Goal: Transaction & Acquisition: Obtain resource

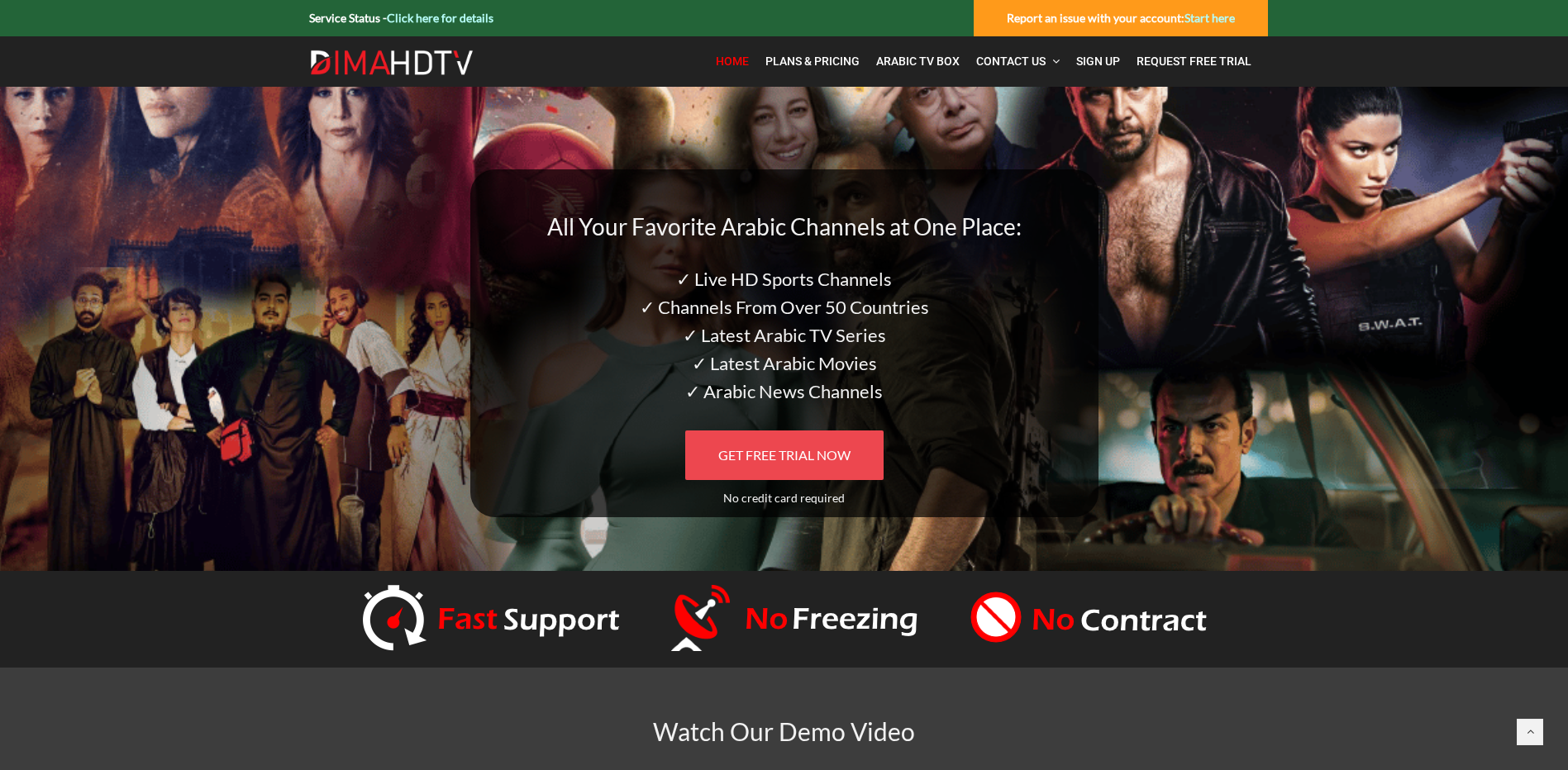
click at [801, 460] on span "GET FREE TRIAL NOW" at bounding box center [784, 455] width 132 height 16
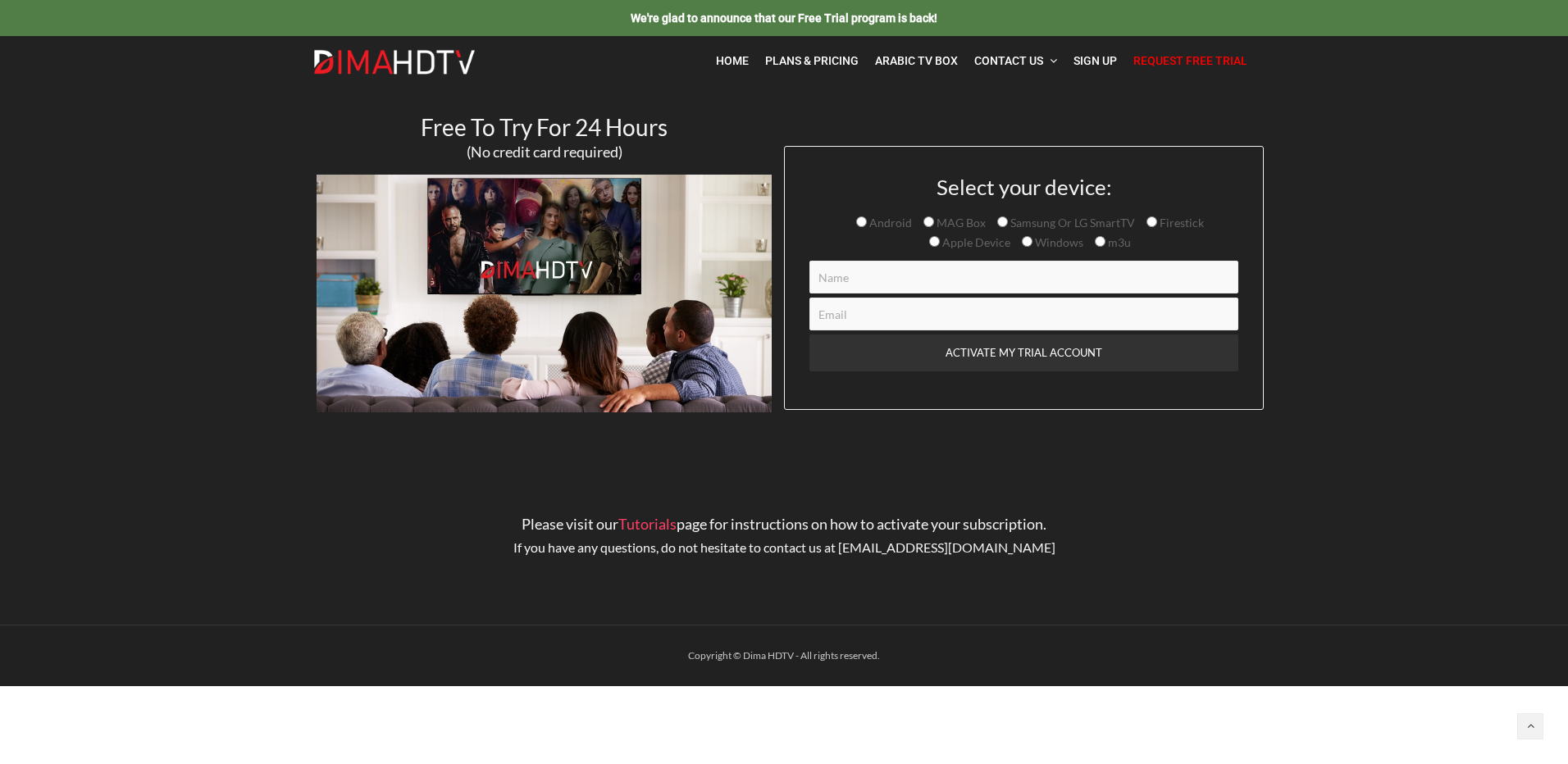
click at [1005, 276] on input "Contact form" at bounding box center [1023, 277] width 429 height 33
type input "[PERSON_NAME]"
type input "[EMAIL_ADDRESS][DOMAIN_NAME]"
click at [1469, 313] on section "Free To Try For 24 Hours (No credit card required) Select your device: Android …" at bounding box center [784, 273] width 1568 height 375
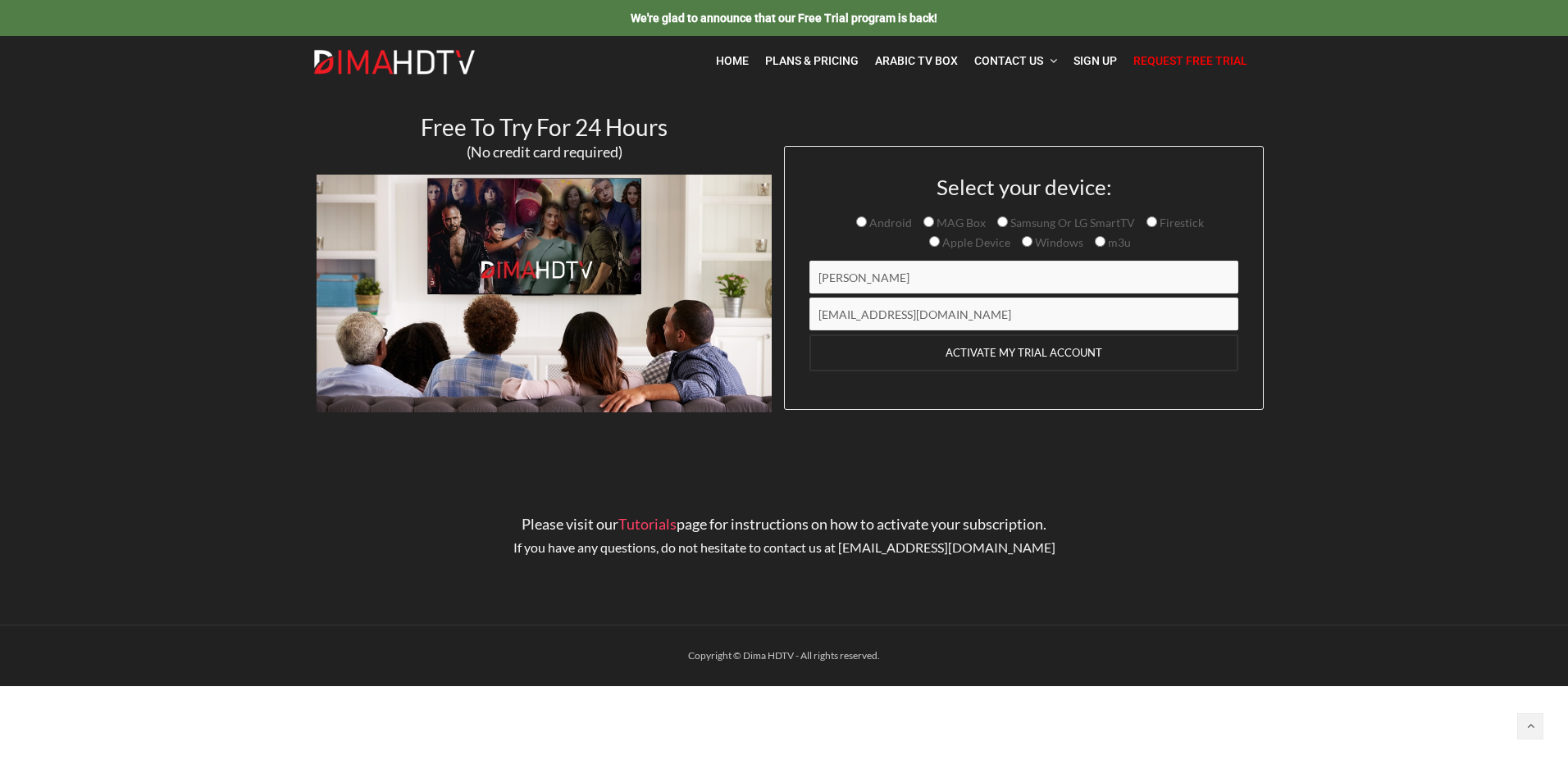
click at [1021, 353] on input "ACTIVATE MY TRIAL ACCOUNT" at bounding box center [1023, 352] width 429 height 37
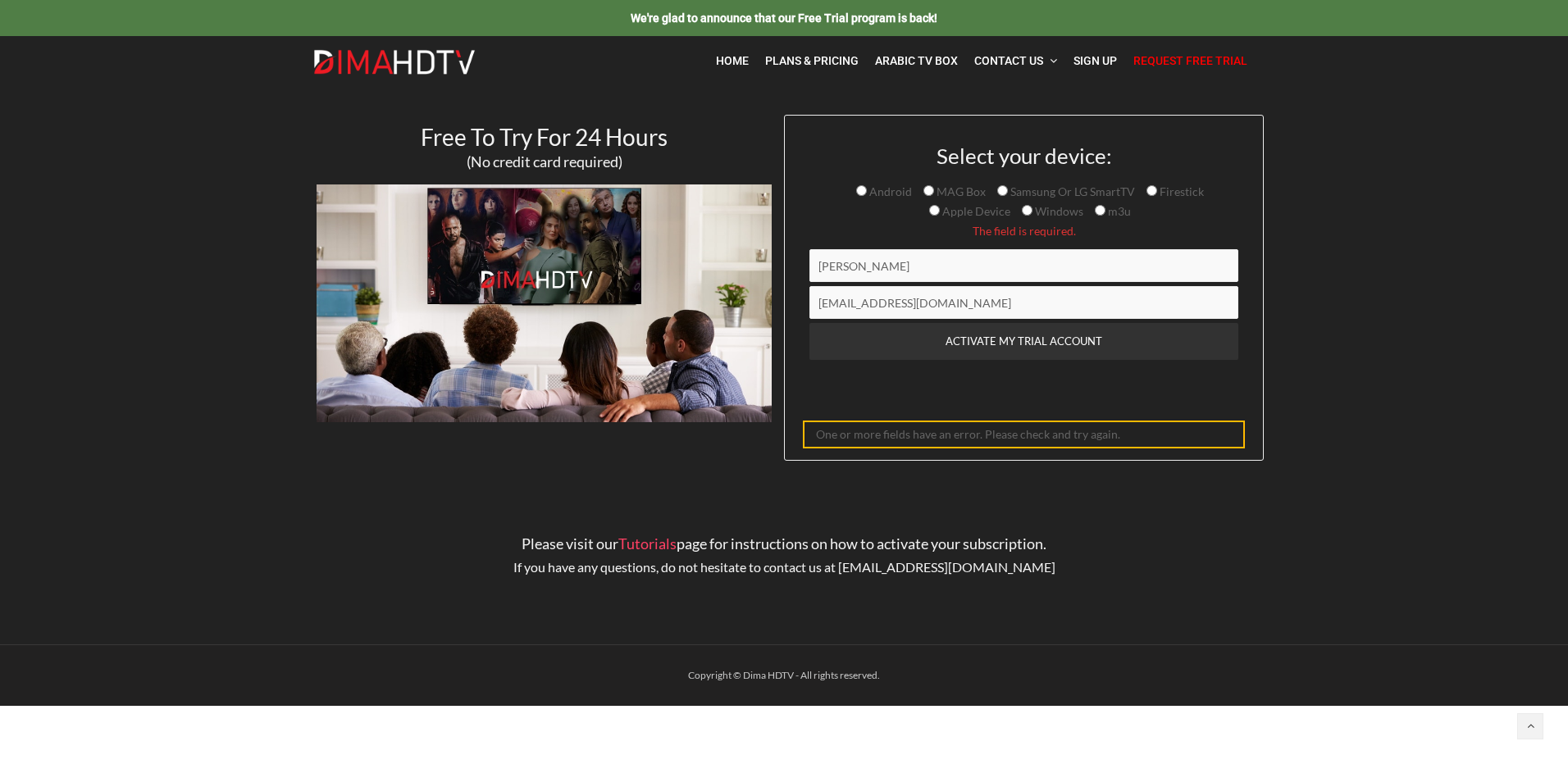
click at [1096, 210] on input "m3u" at bounding box center [1100, 210] width 11 height 11
radio input "true"
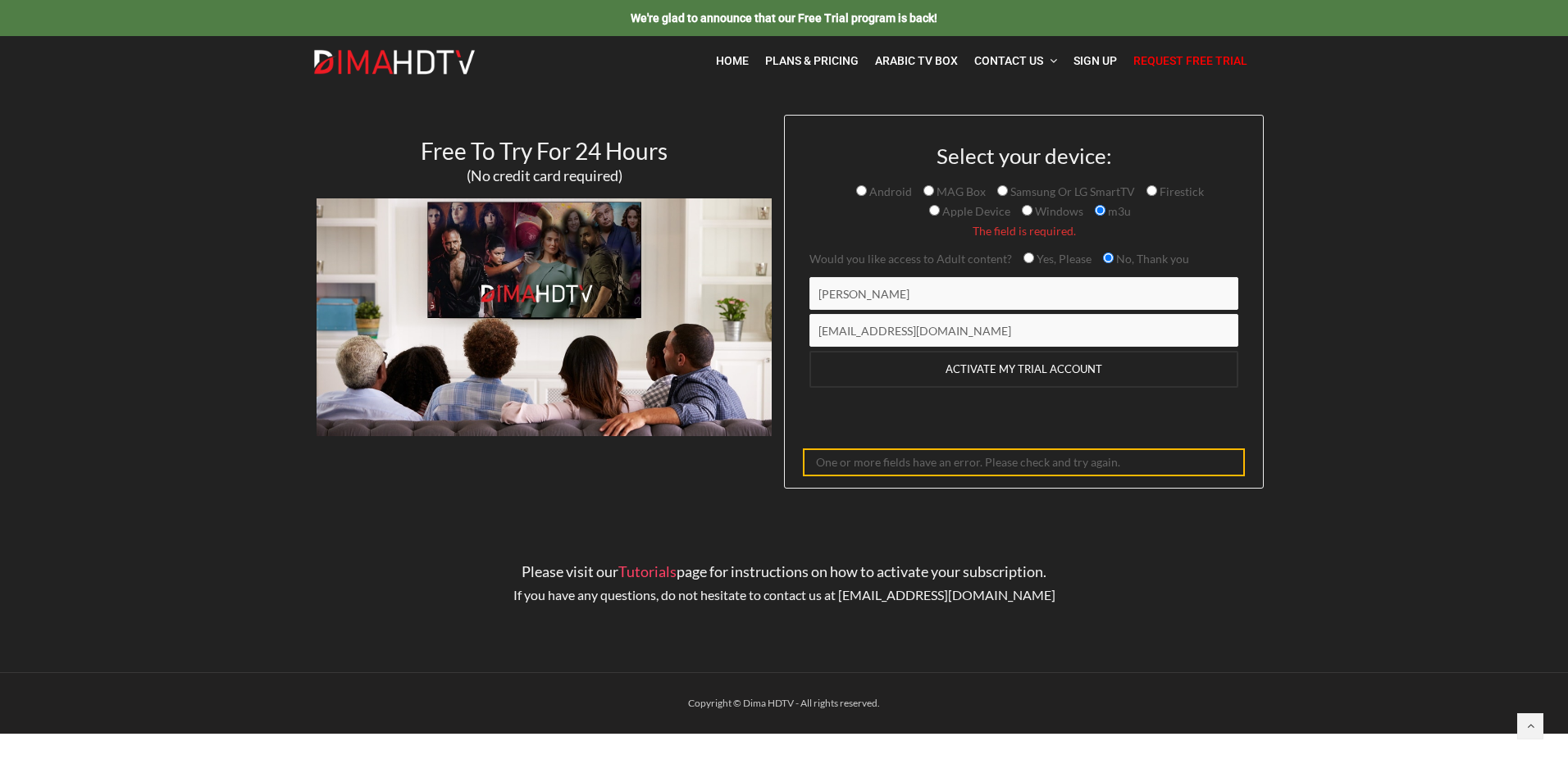
click at [1040, 365] on input "ACTIVATE MY TRIAL ACCOUNT" at bounding box center [1023, 369] width 429 height 37
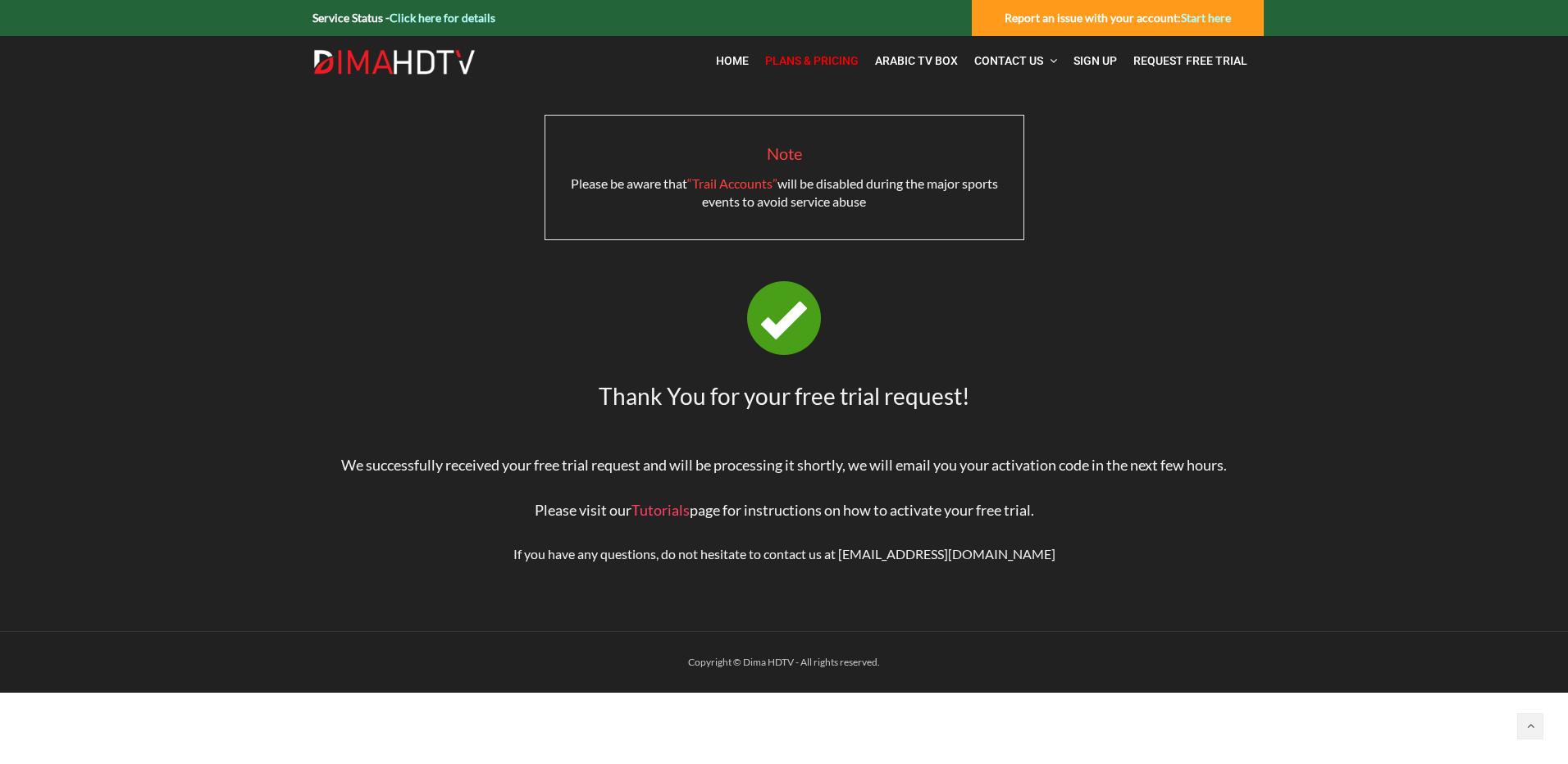
click at [788, 61] on span "Plans & Pricing" at bounding box center [812, 61] width 94 height 13
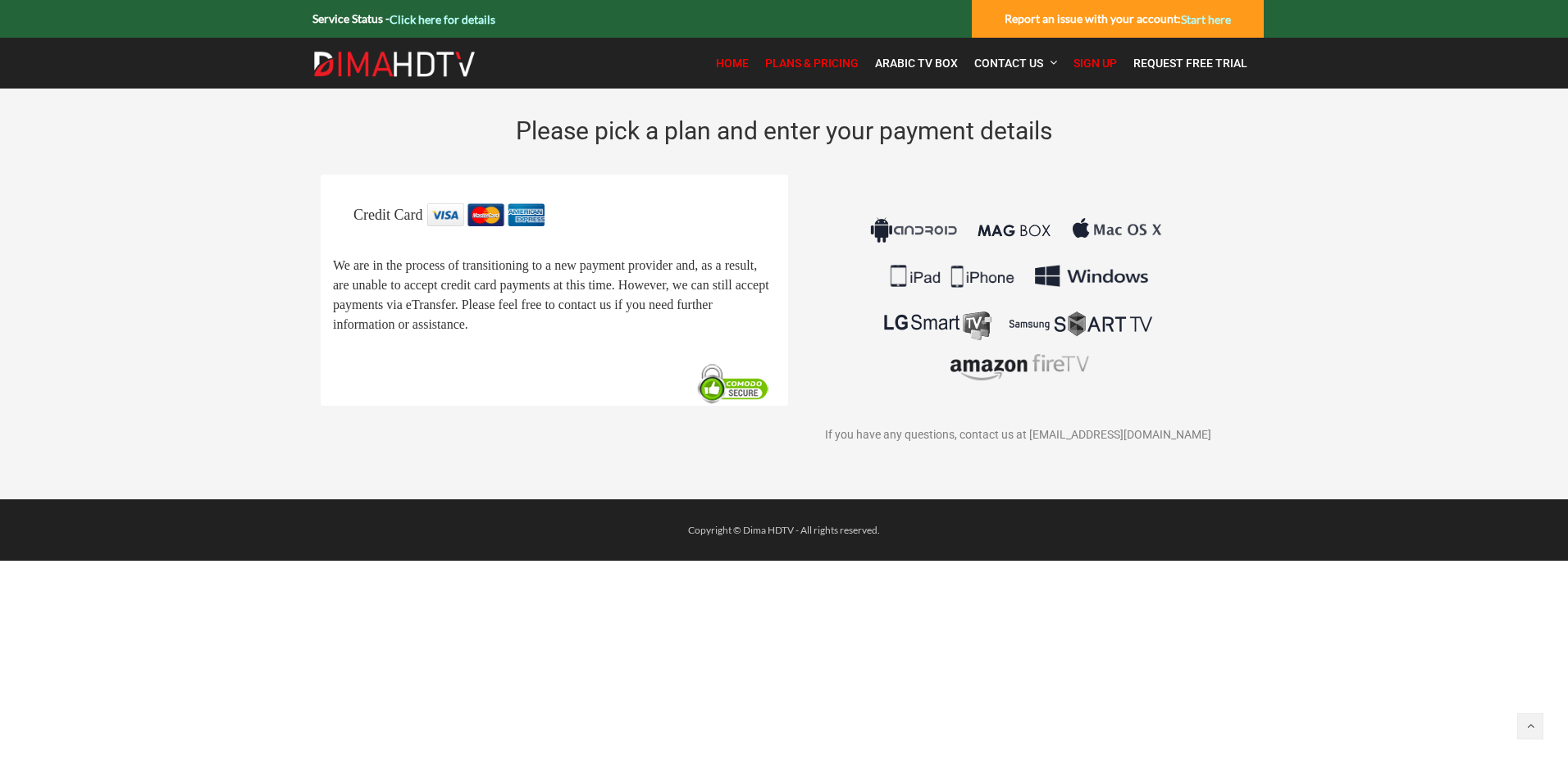
click at [735, 66] on span "Home" at bounding box center [733, 63] width 33 height 13
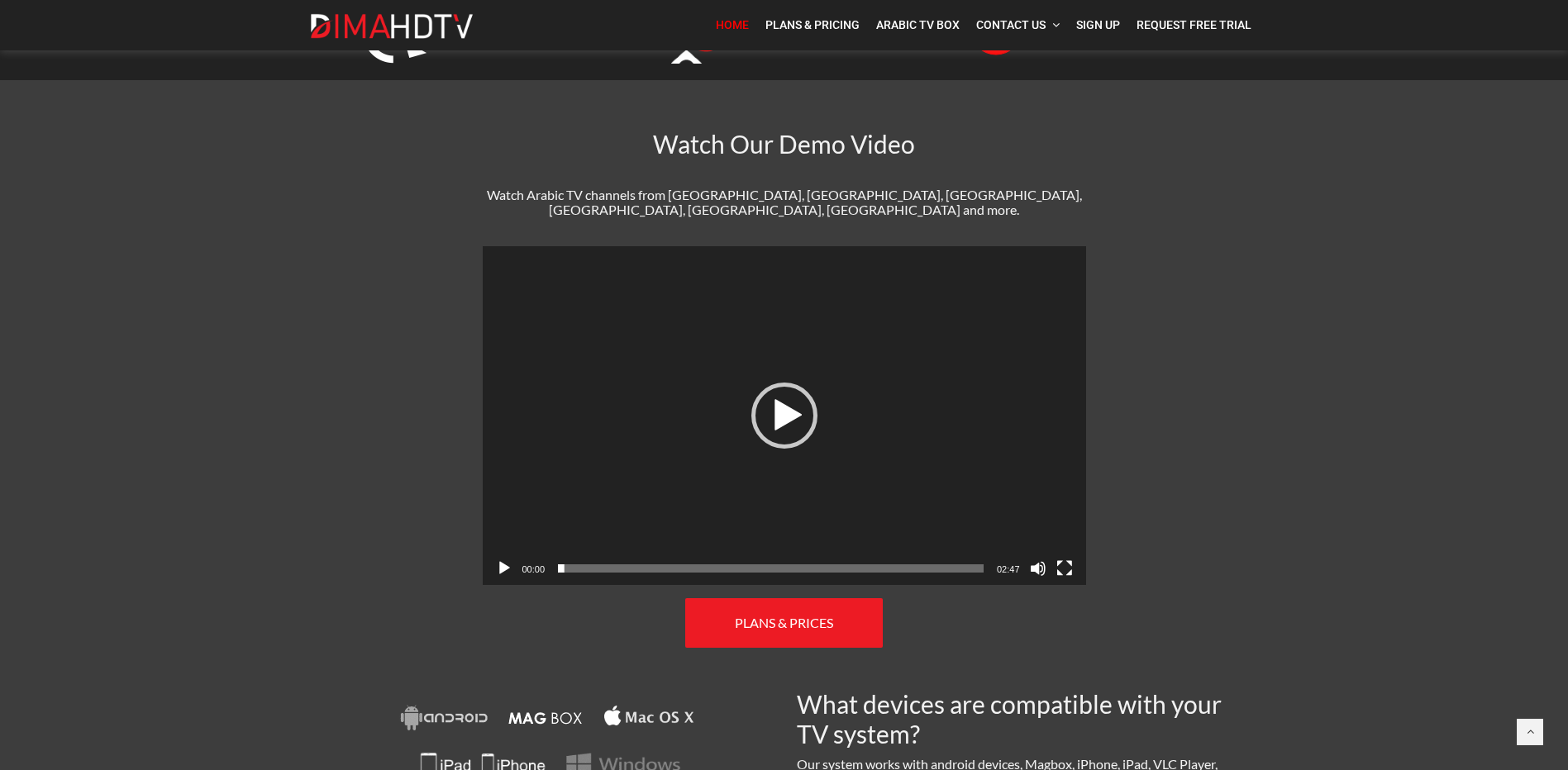
scroll to position [508, 0]
